Goal: Check status: Check status

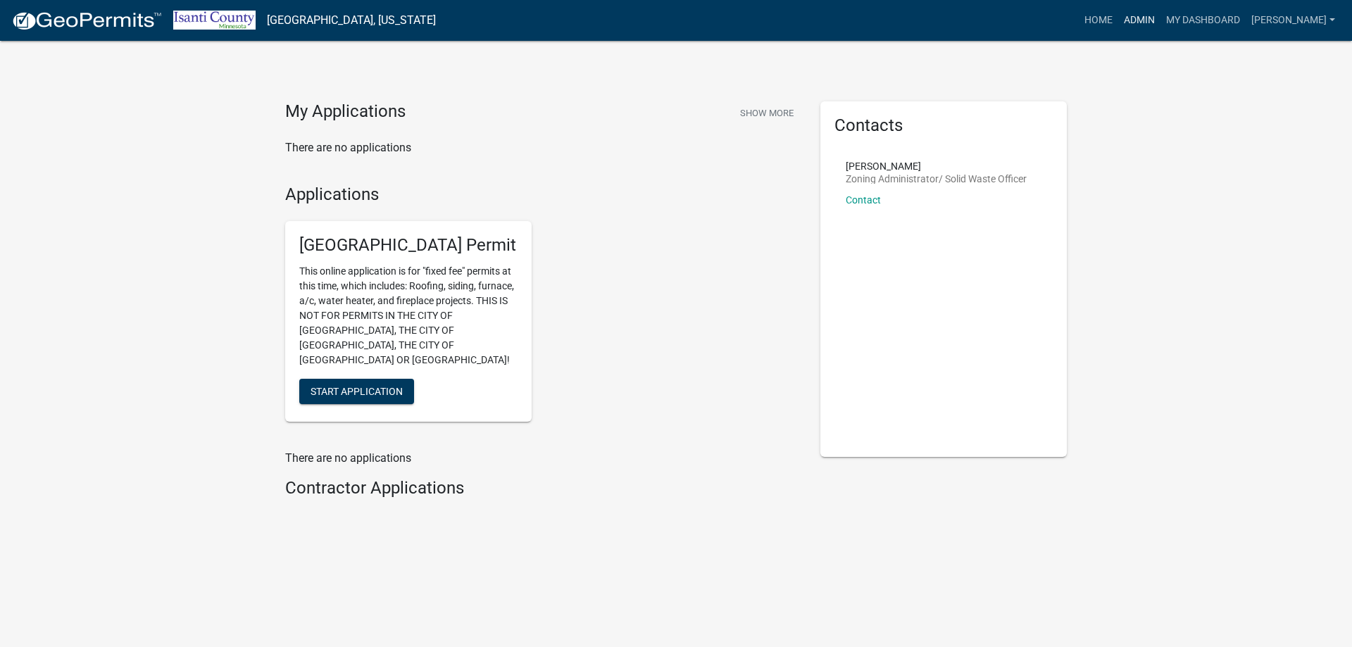
click at [1151, 25] on link "Admin" at bounding box center [1140, 20] width 42 height 27
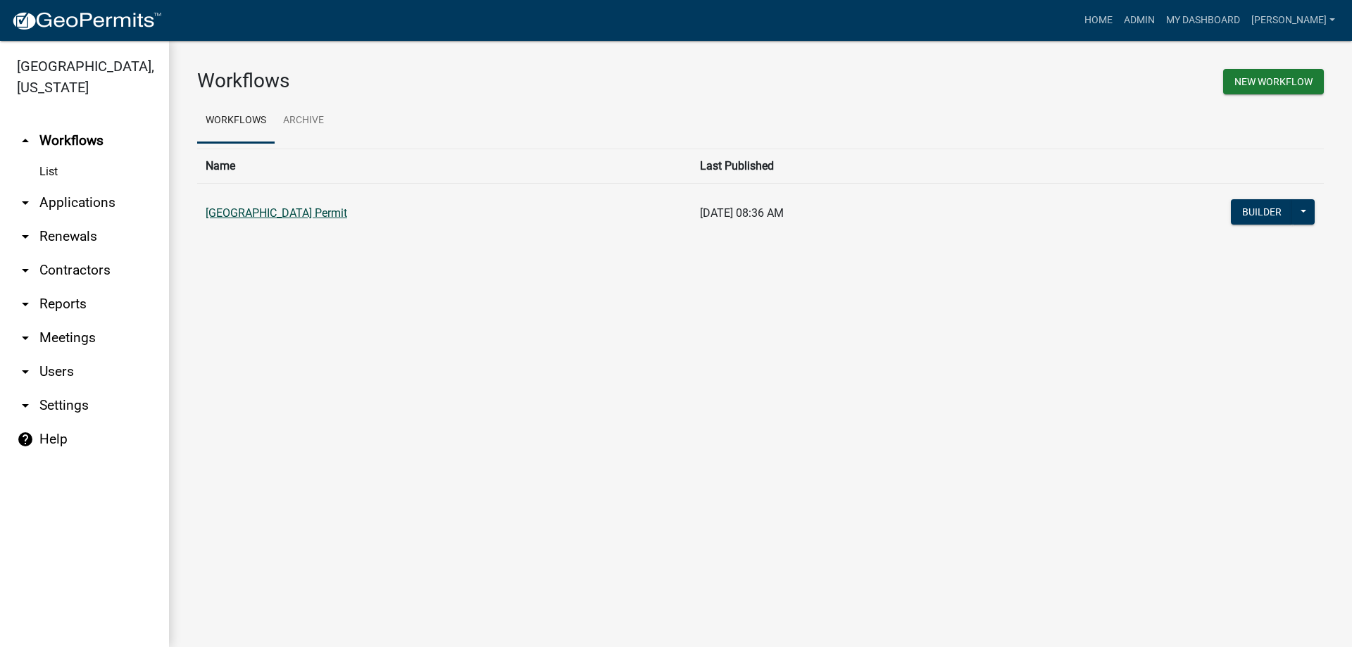
click at [293, 218] on link "[GEOGRAPHIC_DATA] Permit" at bounding box center [277, 212] width 142 height 13
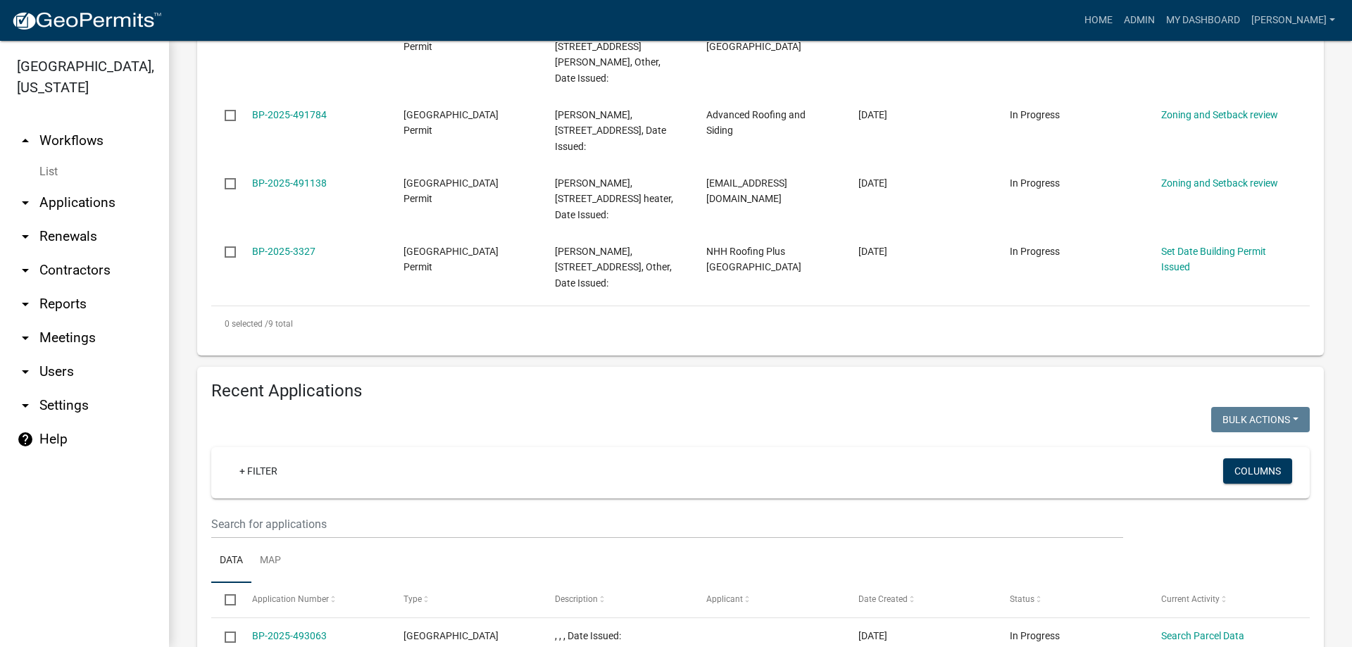
scroll to position [845, 0]
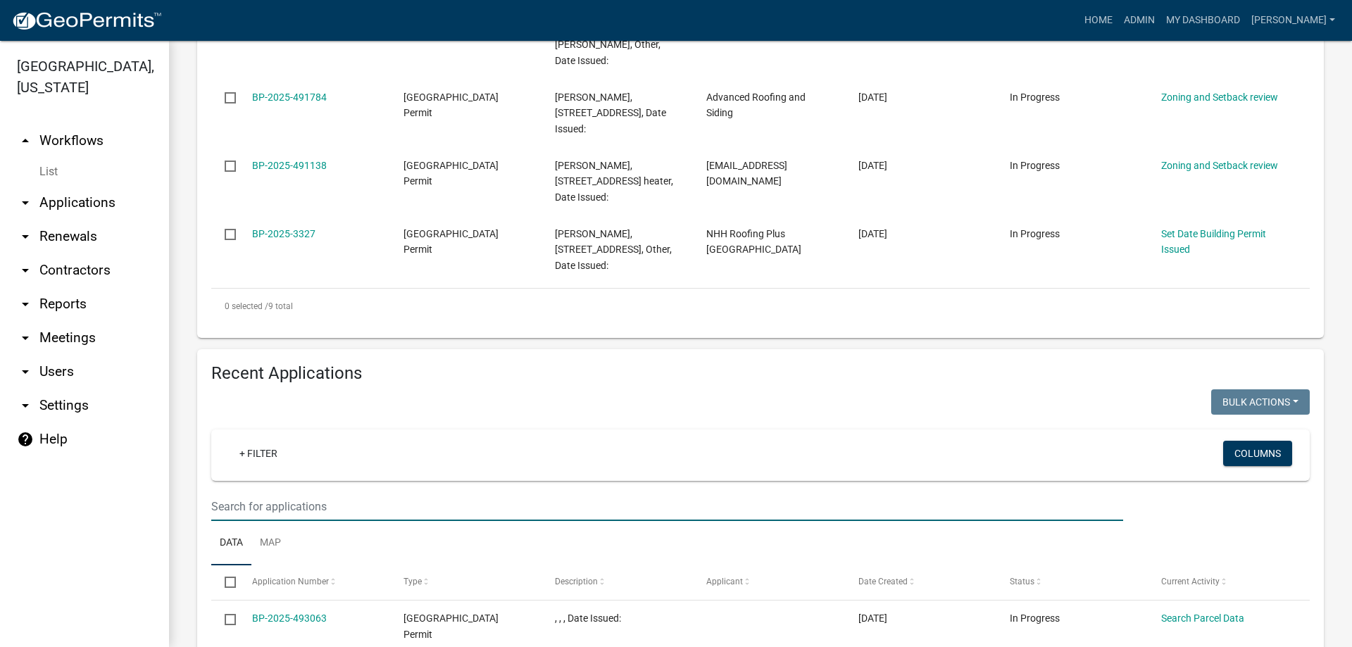
click at [273, 492] on input "text" at bounding box center [667, 506] width 912 height 29
paste input "30934"
type input "30934"
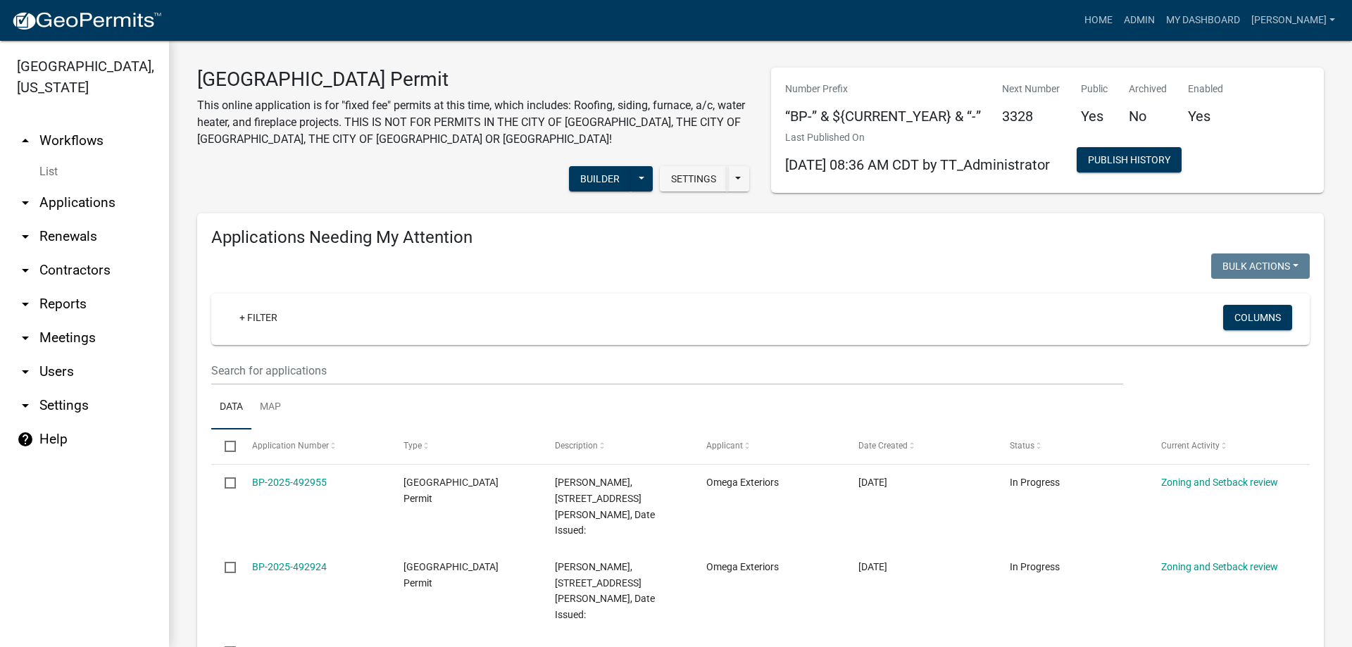
scroll to position [0, 0]
